Goal: Check status: Check status

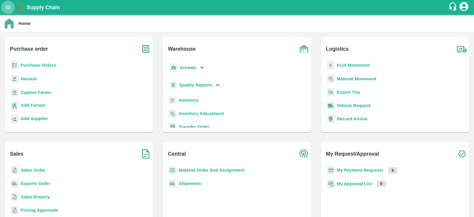
click at [6, 9] on icon "open drawer" at bounding box center [8, 7] width 7 height 7
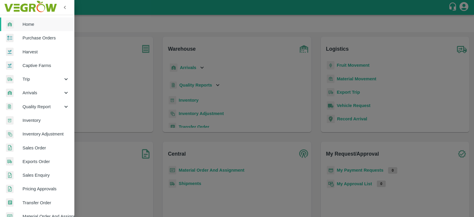
click at [34, 148] on span "Sales Order" at bounding box center [45, 147] width 47 height 7
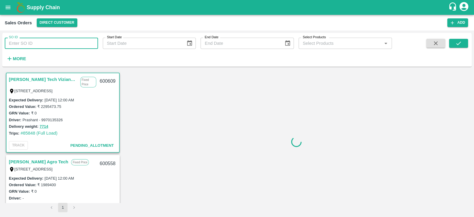
click at [30, 43] on input "SO ID" at bounding box center [51, 43] width 93 height 11
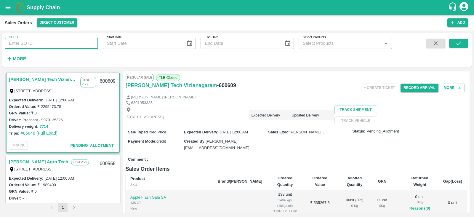
paste input "583932"
type input "583932"
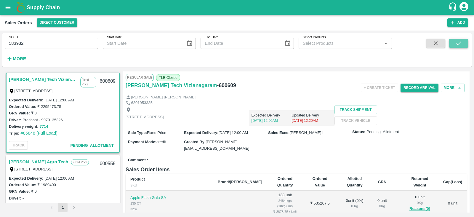
click at [462, 39] on button "submit" at bounding box center [458, 43] width 19 height 9
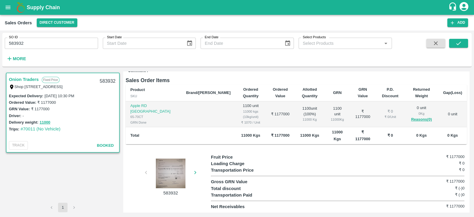
scroll to position [102, 0]
click at [176, 175] on div at bounding box center [170, 173] width 44 height 30
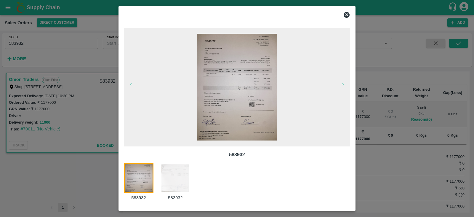
click at [180, 176] on img at bounding box center [175, 178] width 30 height 30
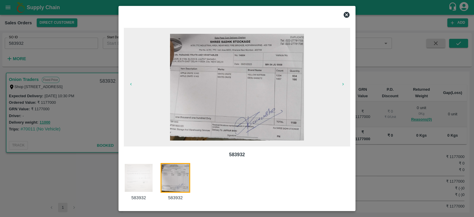
click at [147, 186] on img at bounding box center [139, 178] width 30 height 30
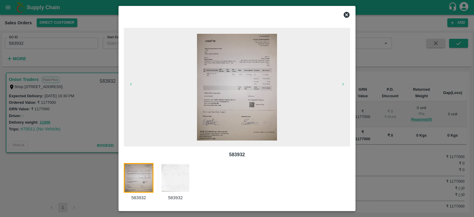
click at [346, 14] on icon at bounding box center [346, 14] width 7 height 7
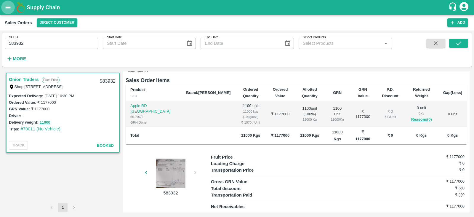
click at [7, 9] on icon "open drawer" at bounding box center [8, 7] width 7 height 7
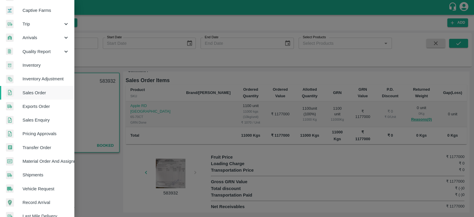
scroll to position [55, 0]
click at [50, 162] on span "Material Order And Assignment" at bounding box center [45, 160] width 47 height 7
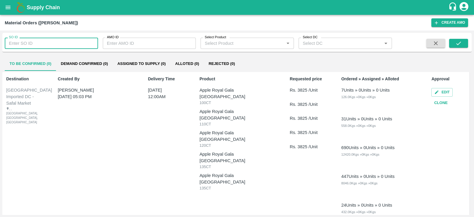
click at [41, 45] on input "SO ID" at bounding box center [51, 43] width 93 height 11
paste input "so id-583932 po id-"
type input "s"
paste input "text"
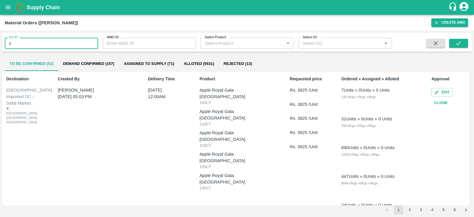
type input "s"
paste input "text"
type input "s"
paste input "text"
type input "583932"
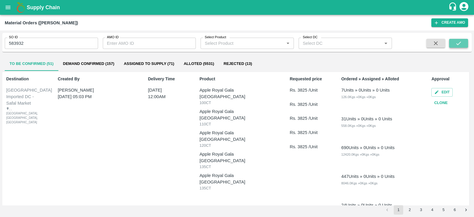
click at [466, 44] on button "submit" at bounding box center [458, 43] width 19 height 9
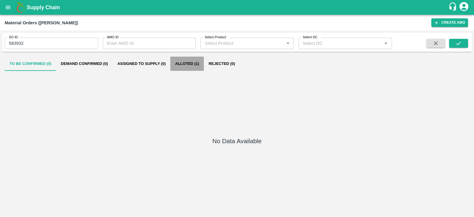
click at [191, 60] on button "Alloted (1)" at bounding box center [186, 64] width 33 height 14
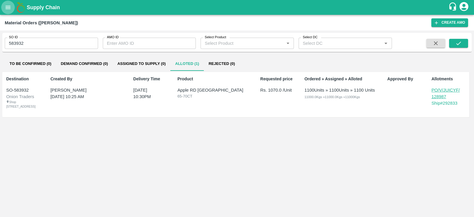
click at [8, 9] on icon "open drawer" at bounding box center [8, 7] width 7 height 7
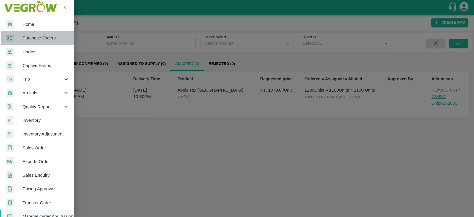
click at [39, 39] on span "Purchase Orders" at bounding box center [45, 38] width 47 height 7
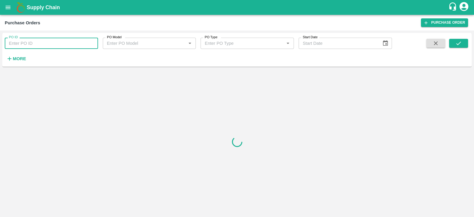
click at [28, 45] on input "PO ID" at bounding box center [51, 43] width 93 height 11
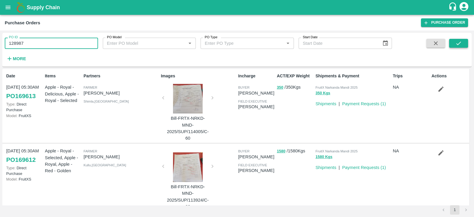
type input "128987"
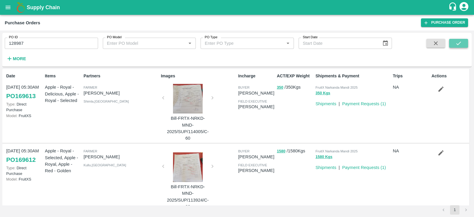
click at [458, 42] on icon "submit" at bounding box center [458, 43] width 7 height 7
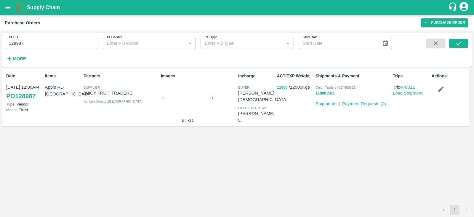
click at [187, 97] on div at bounding box center [187, 99] width 44 height 31
